Goal: Information Seeking & Learning: Learn about a topic

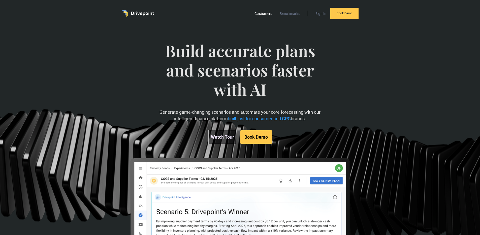
click at [265, 16] on link "Customers" at bounding box center [263, 13] width 23 height 7
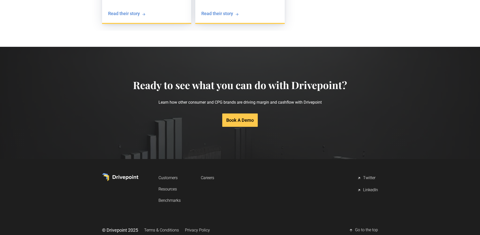
scroll to position [998, 0]
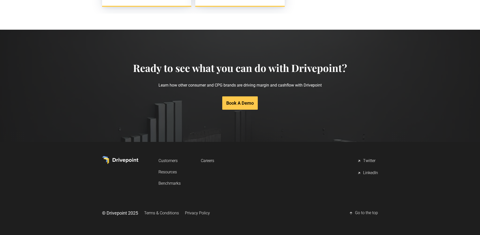
click at [164, 172] on link "Resources" at bounding box center [169, 171] width 22 height 9
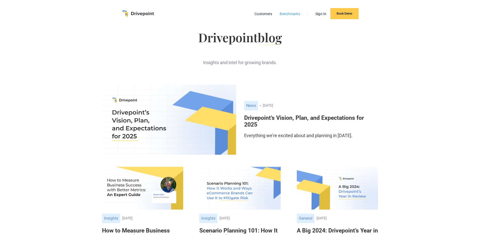
click at [296, 13] on link "Benchmarks" at bounding box center [289, 14] width 25 height 7
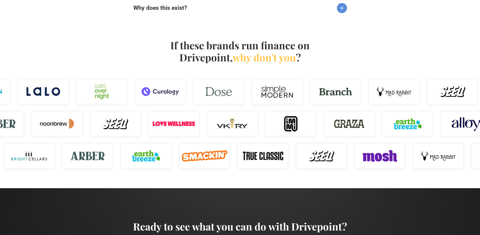
scroll to position [603, 0]
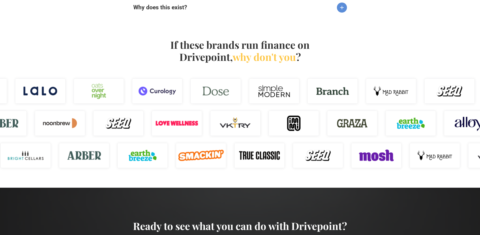
click at [219, 93] on img at bounding box center [215, 91] width 50 height 25
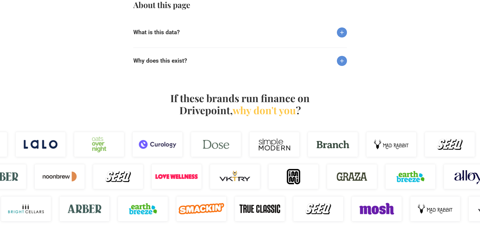
scroll to position [431, 0]
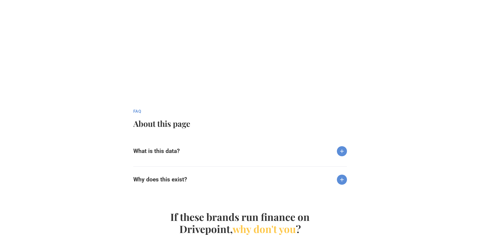
click at [343, 154] on img at bounding box center [342, 151] width 10 height 10
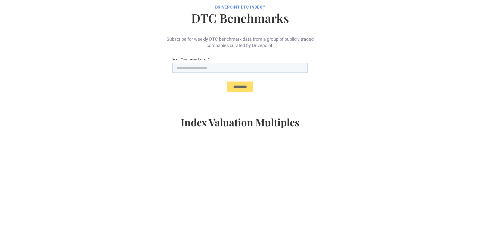
scroll to position [0, 0]
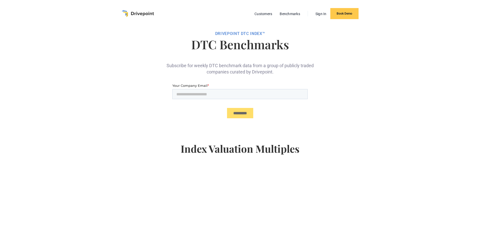
click at [135, 13] on img "home" at bounding box center [138, 13] width 32 height 7
